Goal: Find specific page/section: Find specific page/section

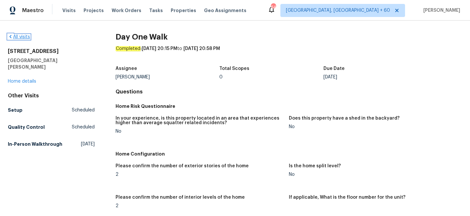
click at [17, 35] on link "All visits" at bounding box center [19, 37] width 22 height 5
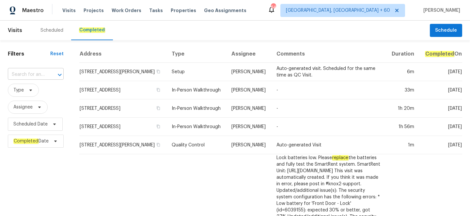
click at [29, 76] on input "text" at bounding box center [27, 75] width 38 height 10
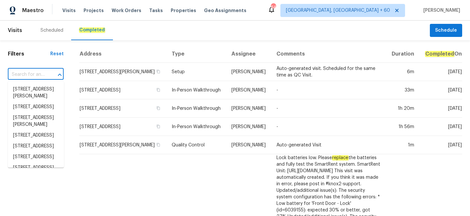
paste input "[STREET_ADDRESS]"
type input "[STREET_ADDRESS]"
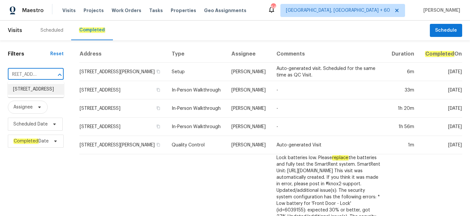
click at [31, 95] on li "[STREET_ADDRESS]" at bounding box center [36, 89] width 56 height 11
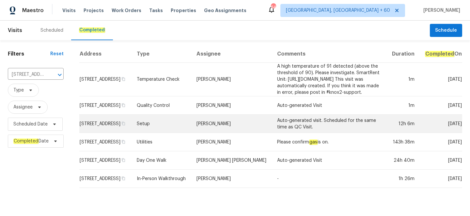
click at [180, 128] on td "Setup" at bounding box center [161, 124] width 59 height 18
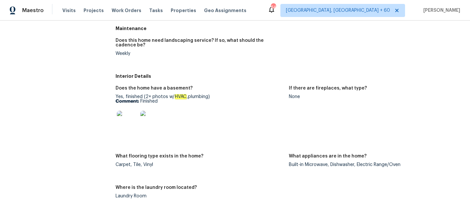
scroll to position [281, 0]
